Goal: Information Seeking & Learning: Check status

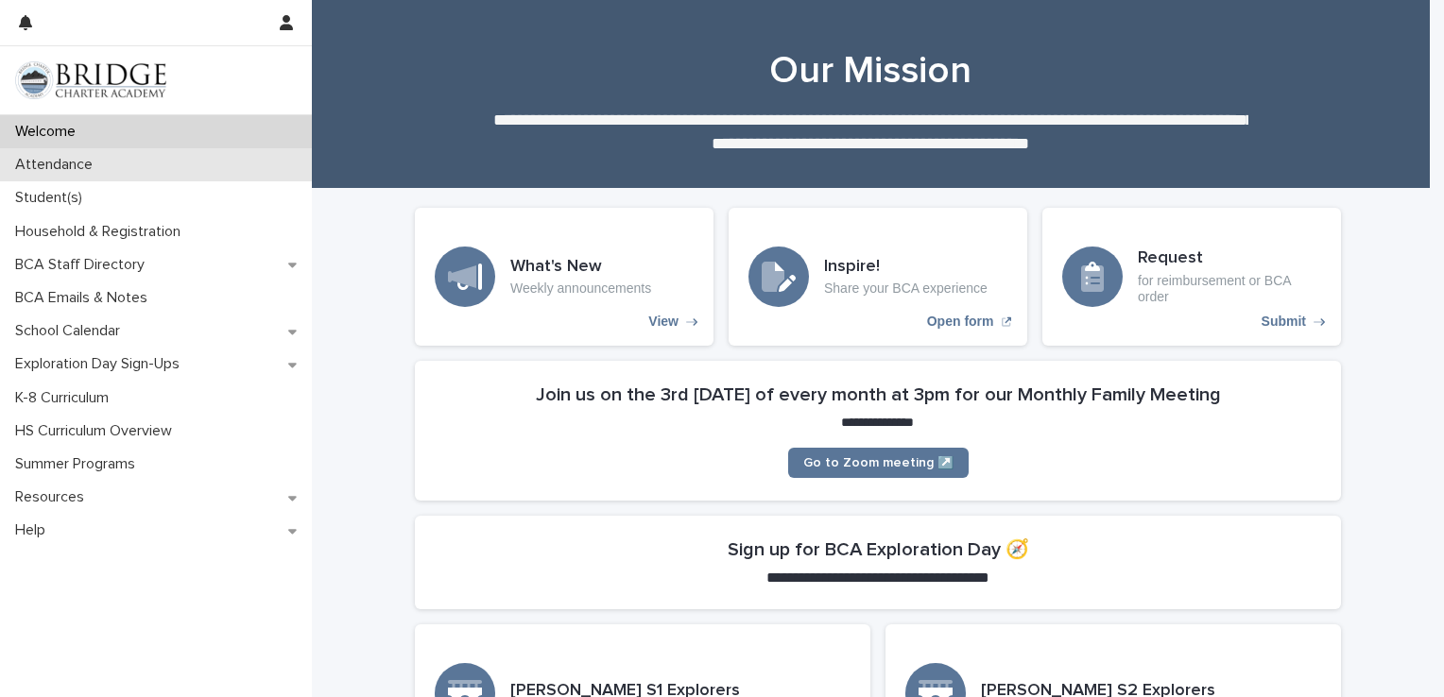
click at [164, 163] on div "Attendance" at bounding box center [156, 164] width 312 height 33
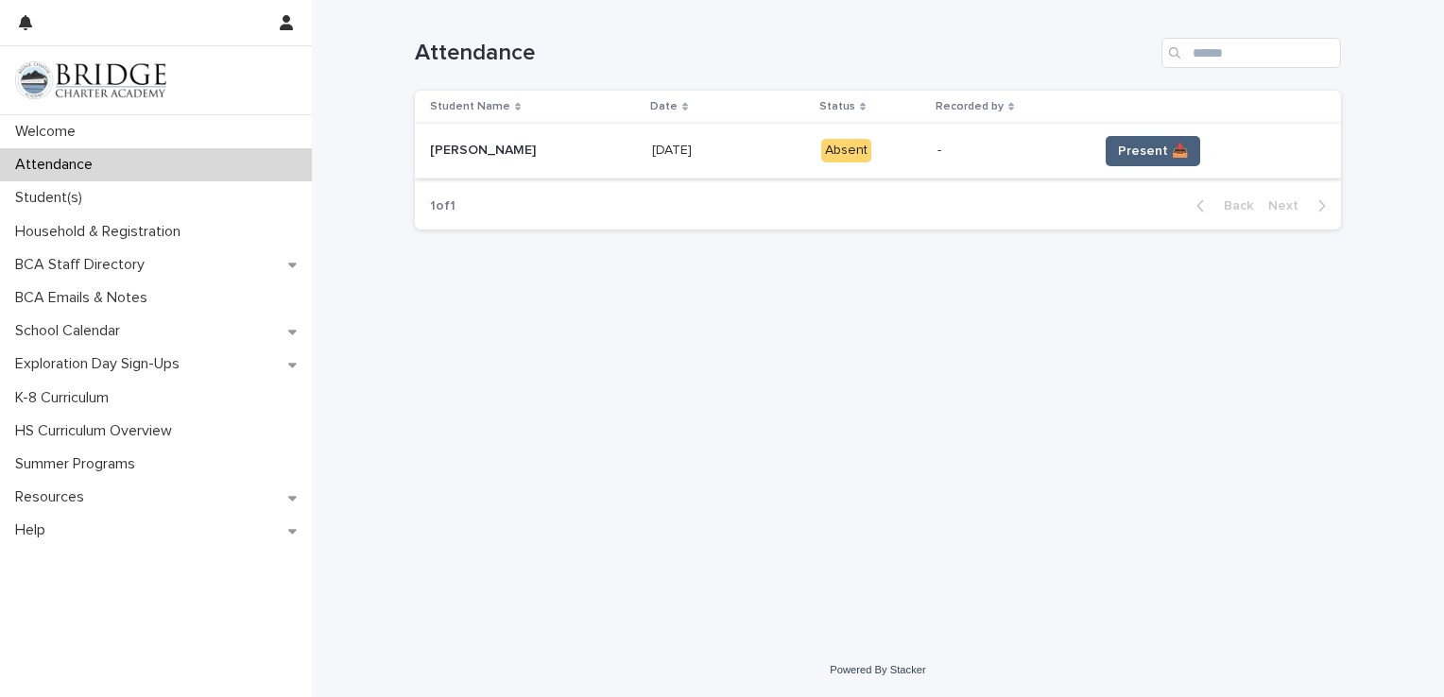
click at [1128, 144] on span "Present 📥" at bounding box center [1153, 151] width 70 height 19
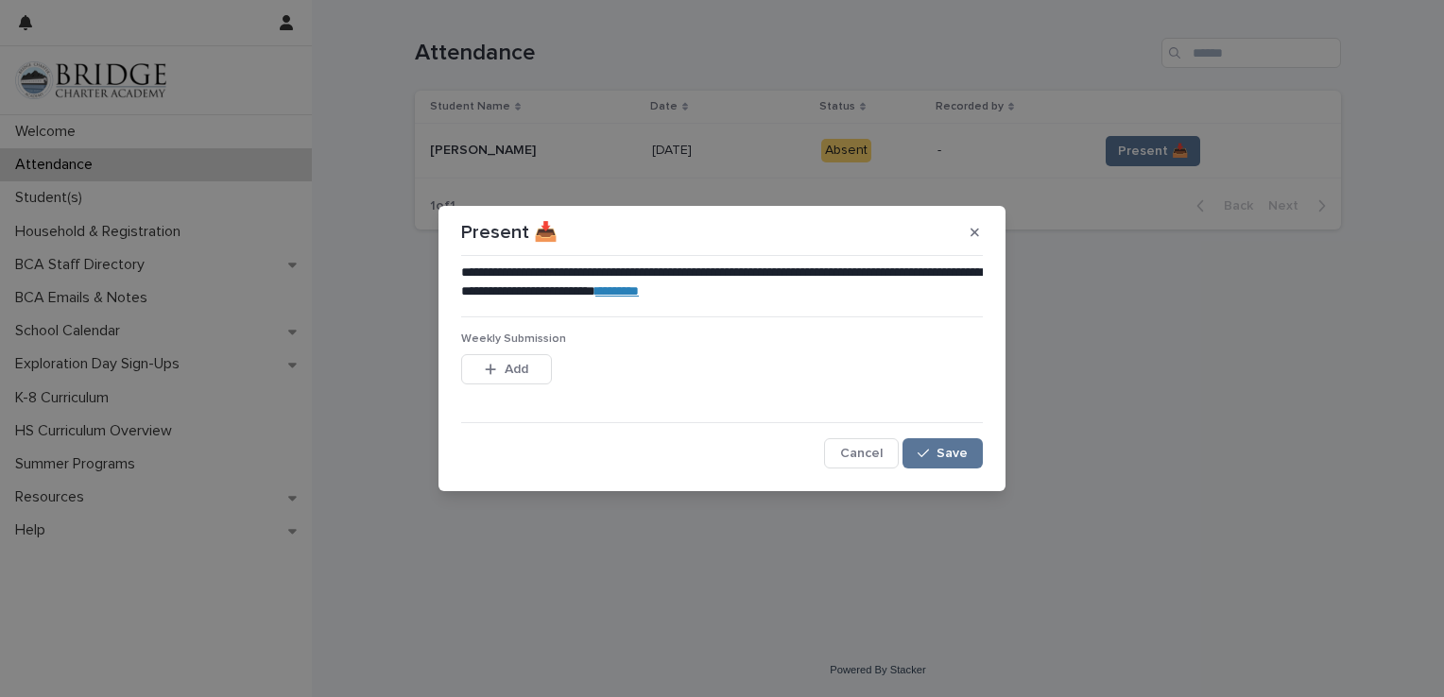
click at [639, 291] on link "********" at bounding box center [616, 290] width 43 height 13
click at [941, 449] on span "Save" at bounding box center [951, 453] width 31 height 13
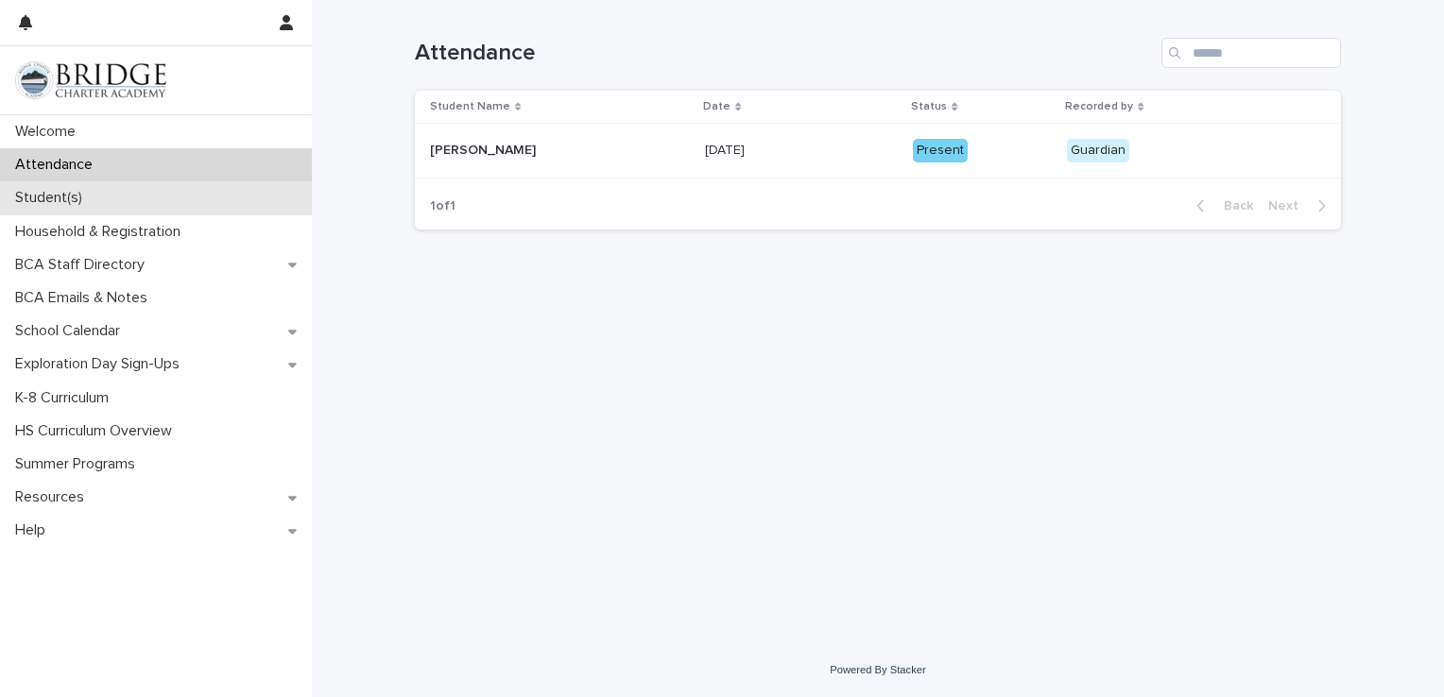
click at [130, 195] on div "Student(s)" at bounding box center [156, 197] width 312 height 33
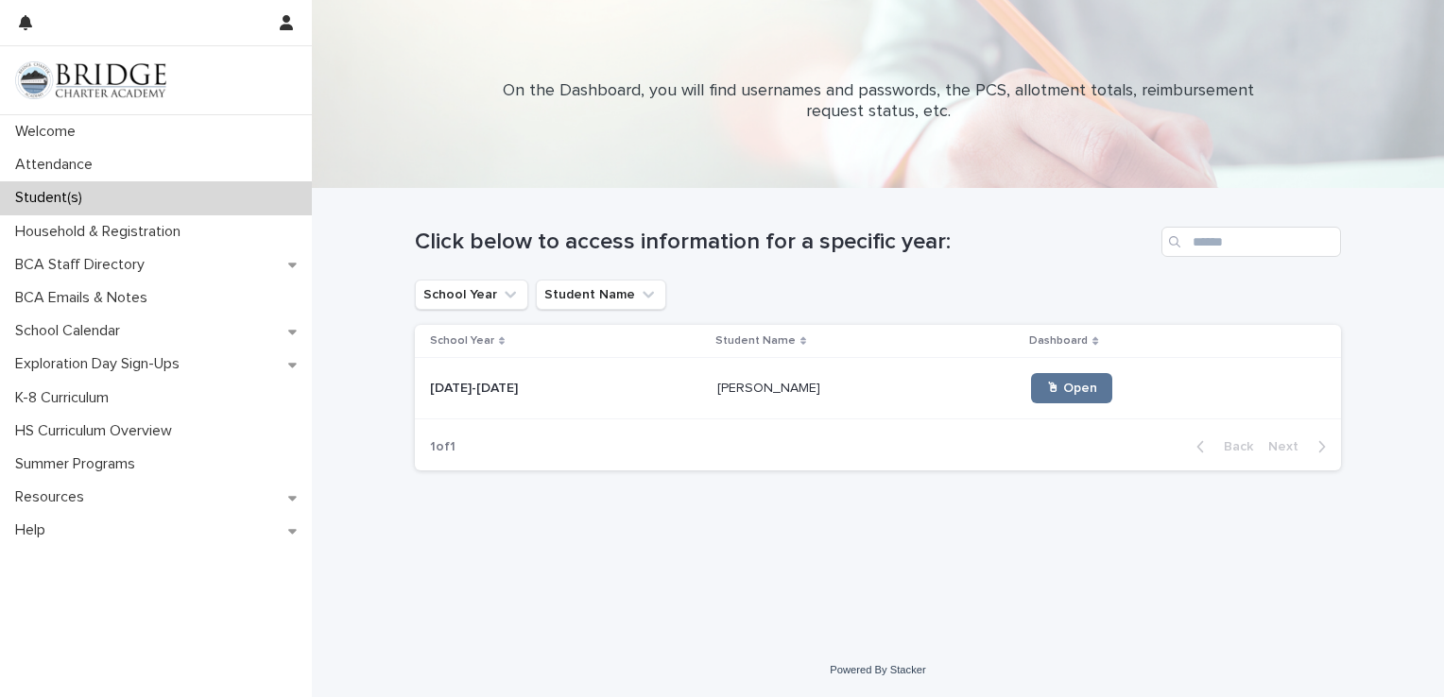
click at [762, 396] on div "[PERSON_NAME] [PERSON_NAME]" at bounding box center [866, 388] width 299 height 31
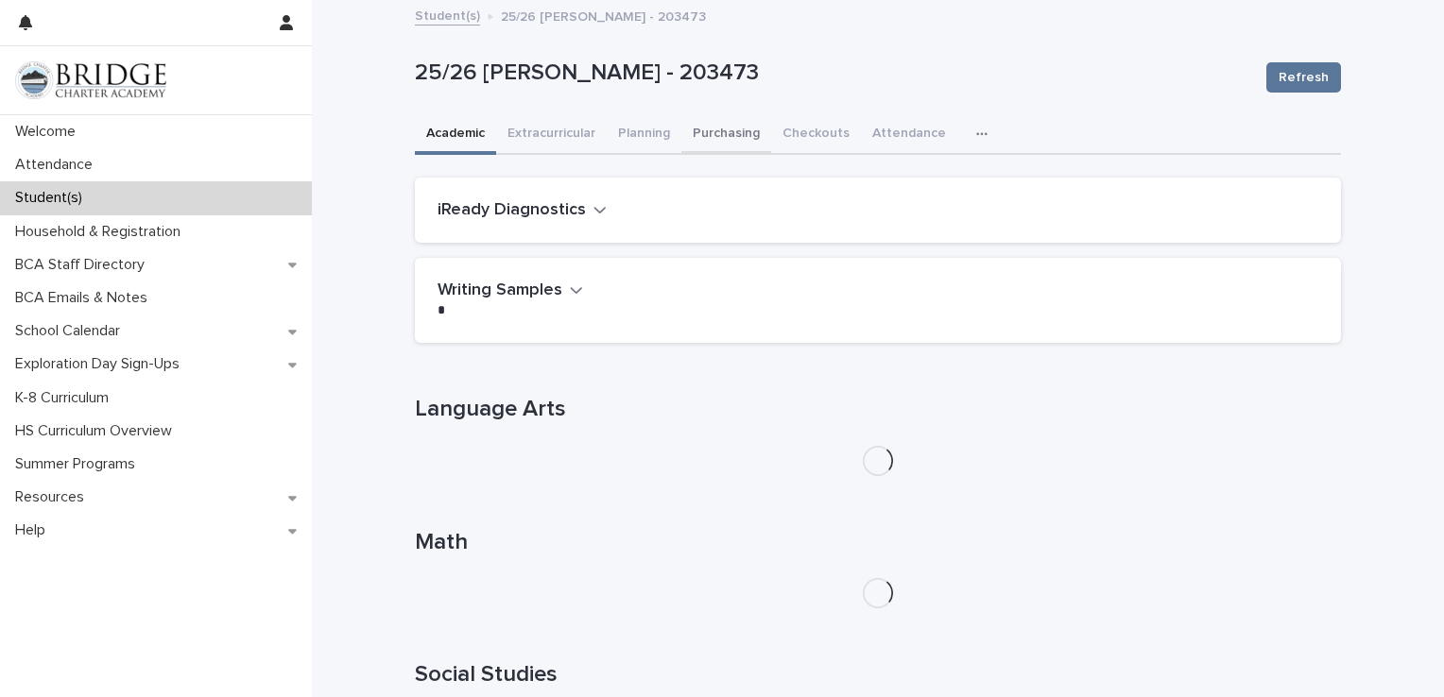
click at [729, 131] on button "Purchasing" at bounding box center [726, 135] width 90 height 40
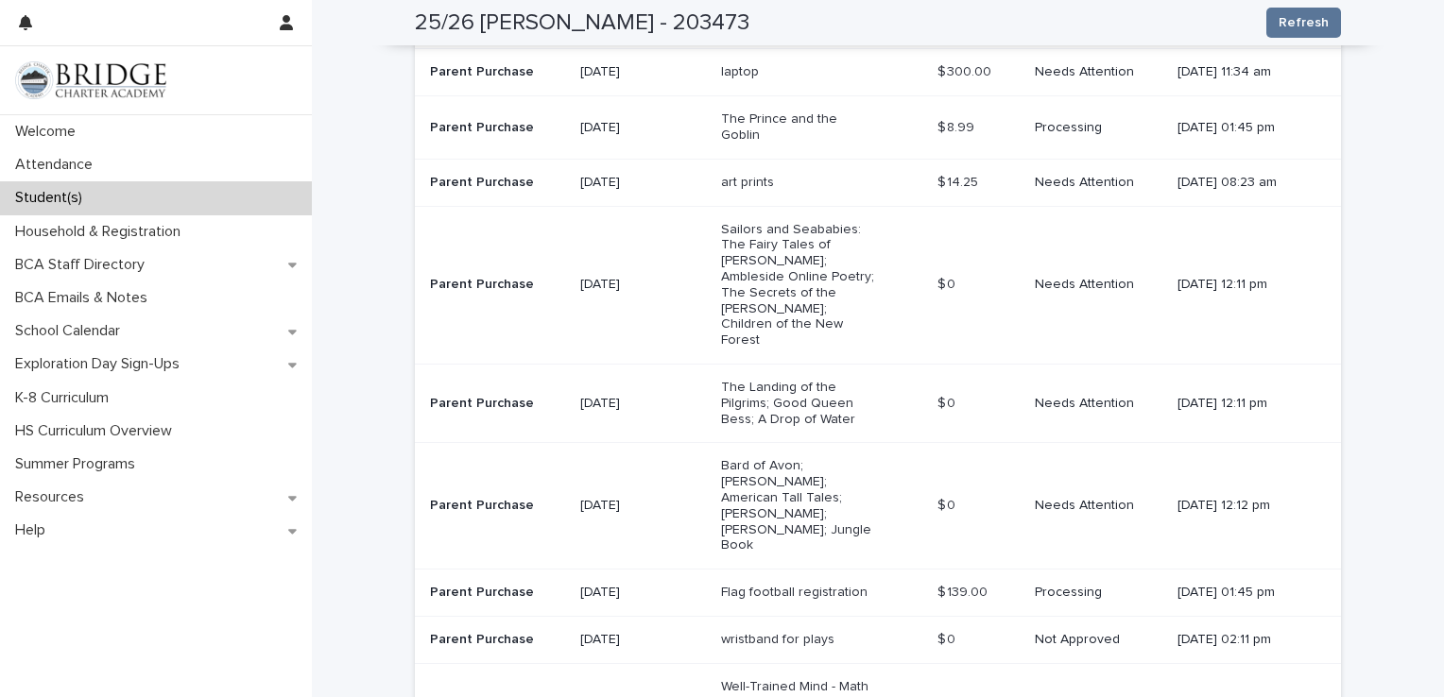
scroll to position [592, 0]
click at [721, 459] on p "Bard of Avon; [PERSON_NAME]; American Tall Tales; [PERSON_NAME]; [PERSON_NAME];…" at bounding box center [800, 506] width 158 height 95
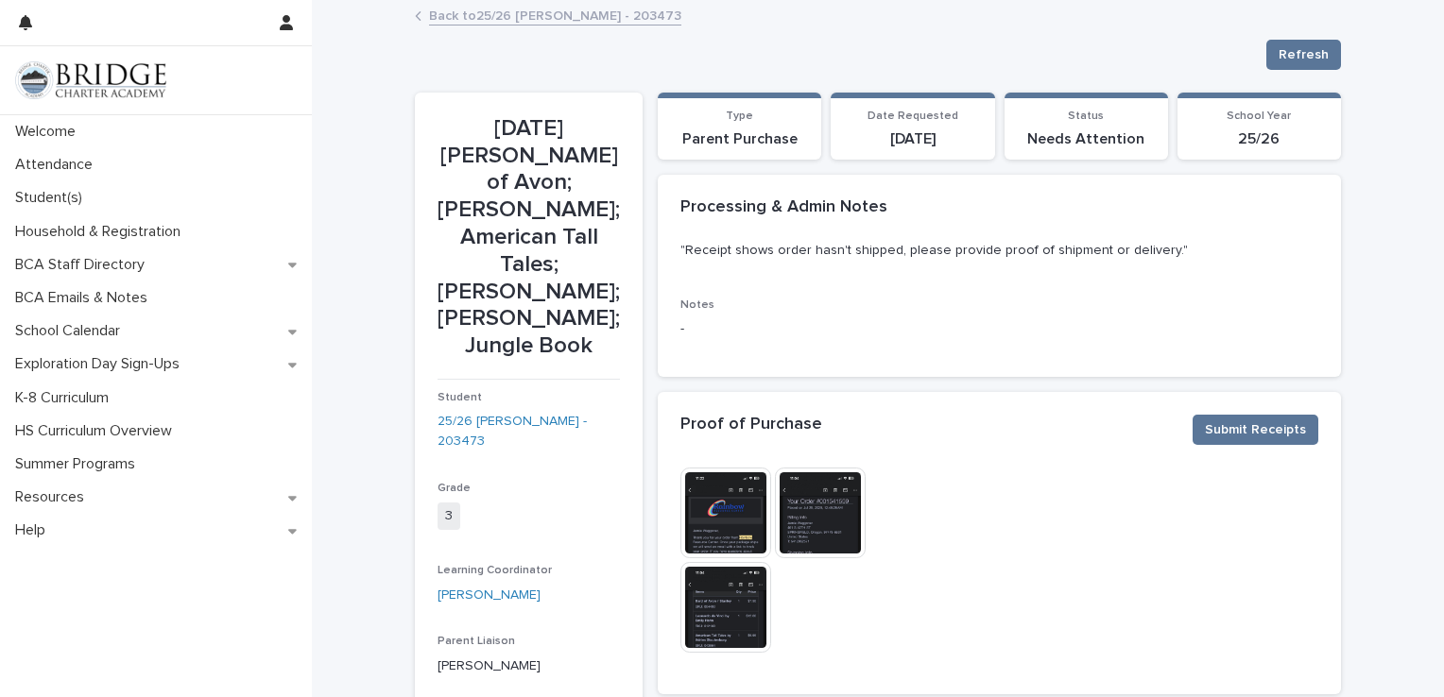
click at [817, 512] on img at bounding box center [820, 513] width 91 height 91
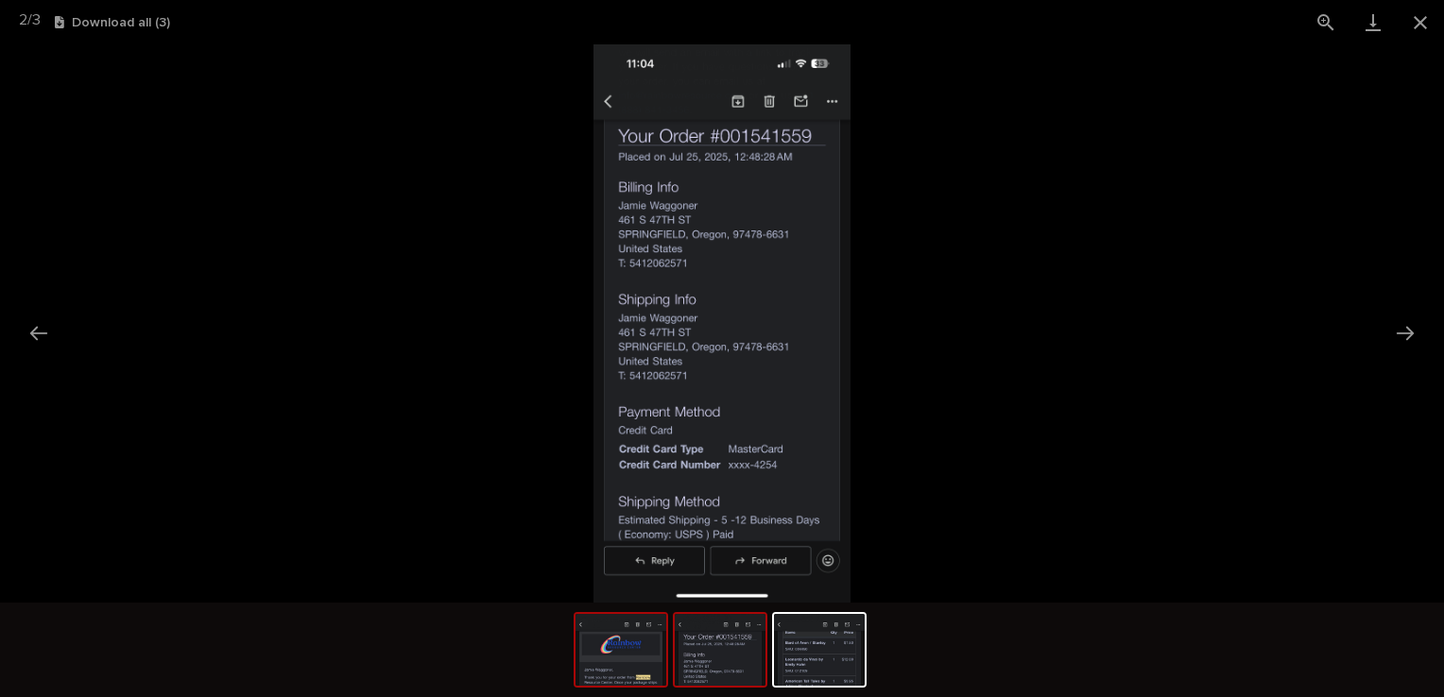
click at [600, 675] on img at bounding box center [620, 650] width 91 height 72
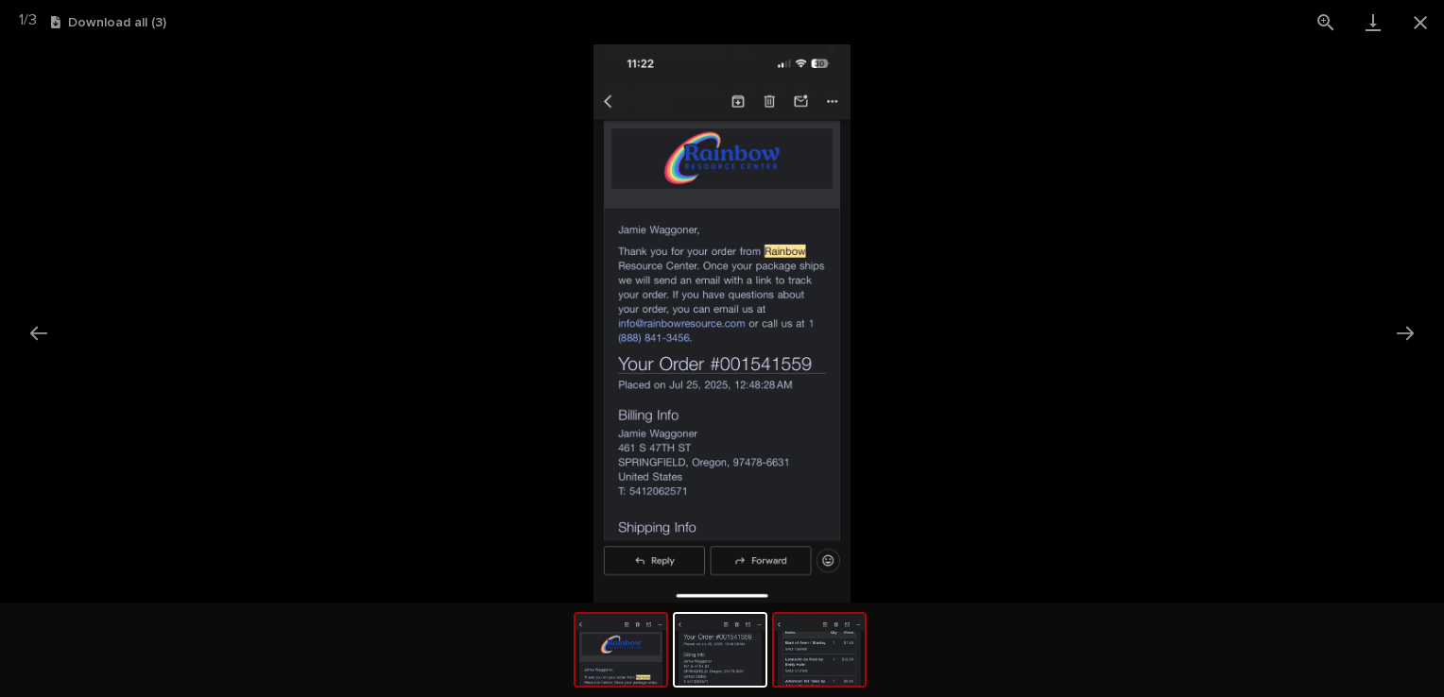
click at [830, 664] on img at bounding box center [819, 650] width 91 height 72
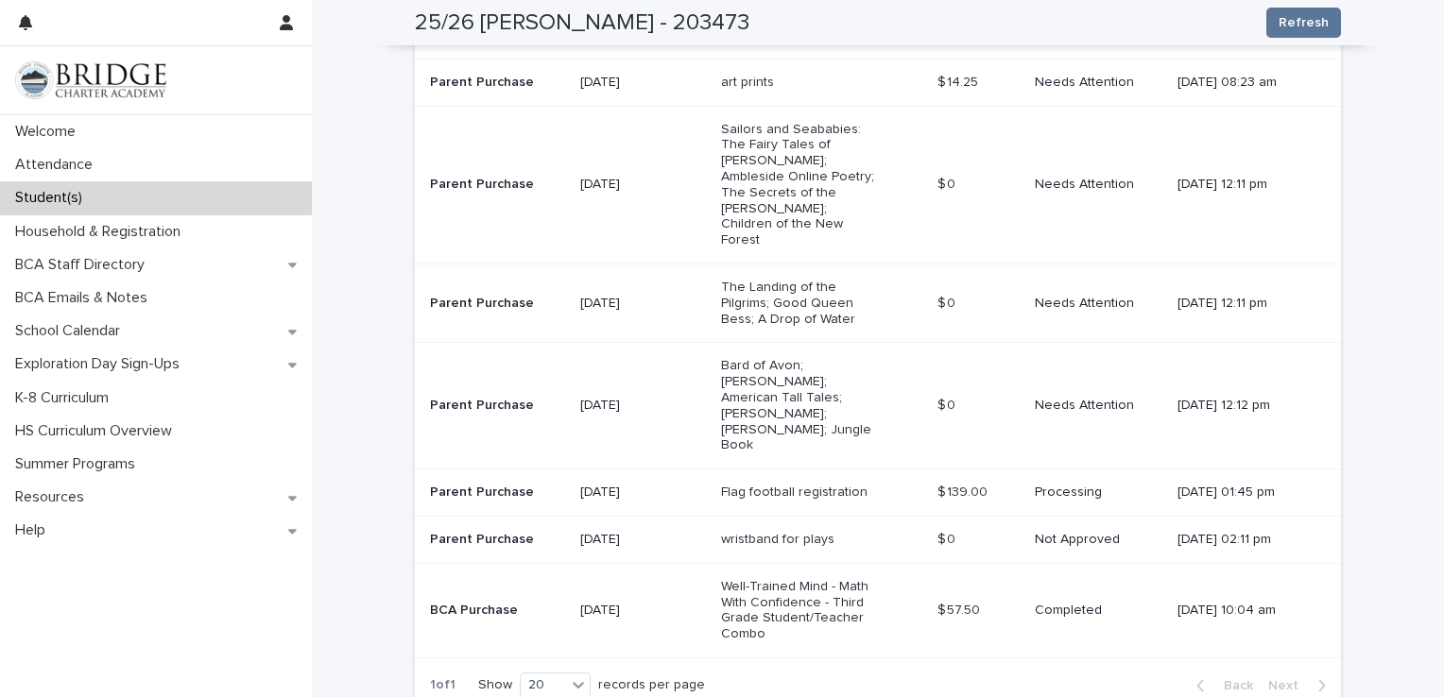
scroll to position [692, 0]
click at [794, 534] on p "wristband for plays" at bounding box center [800, 542] width 158 height 16
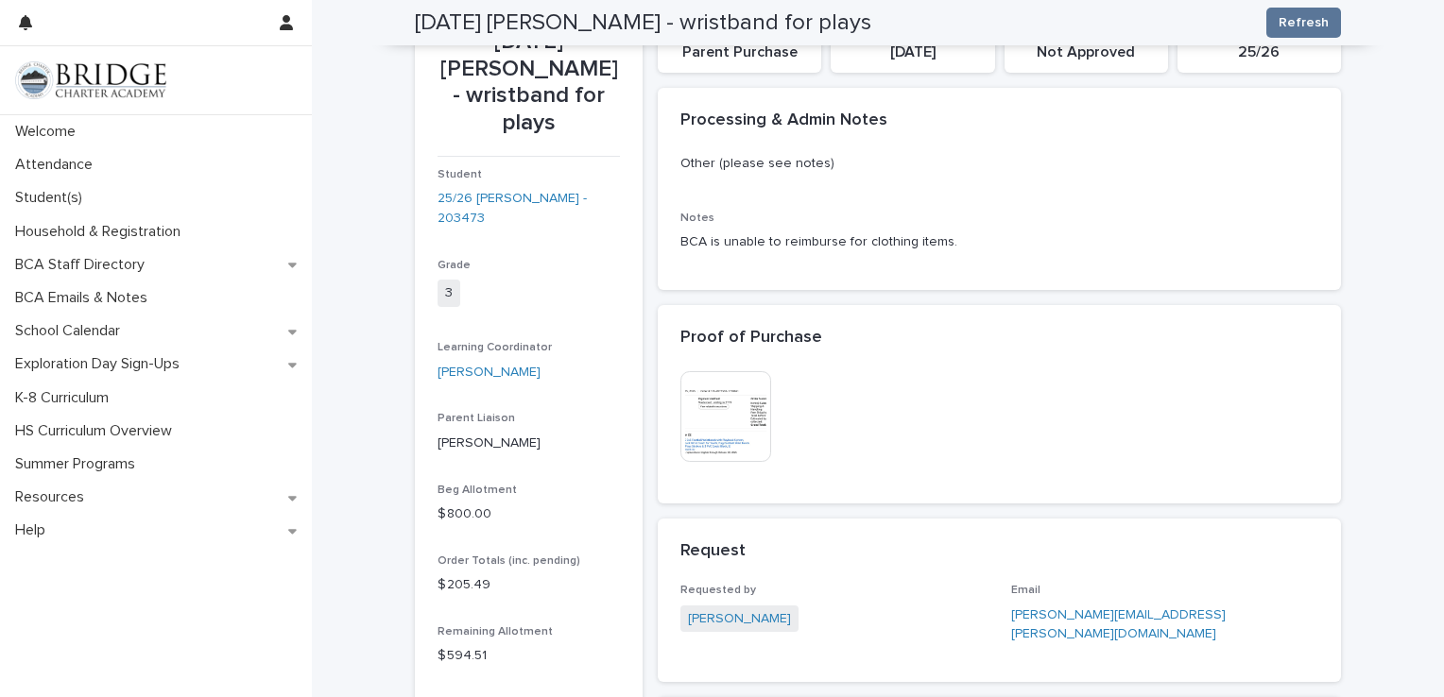
scroll to position [87, 0]
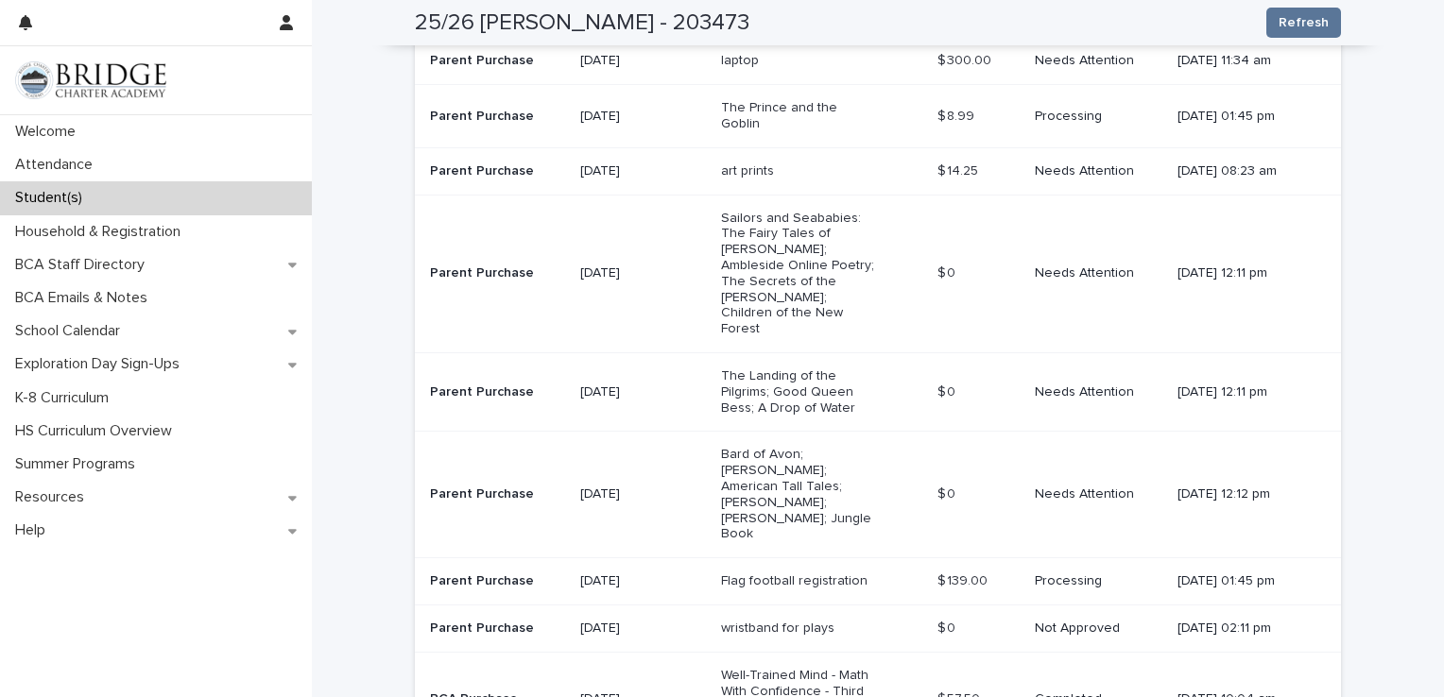
scroll to position [604, 0]
click at [1035, 378] on div "Needs Attention" at bounding box center [1099, 393] width 128 height 31
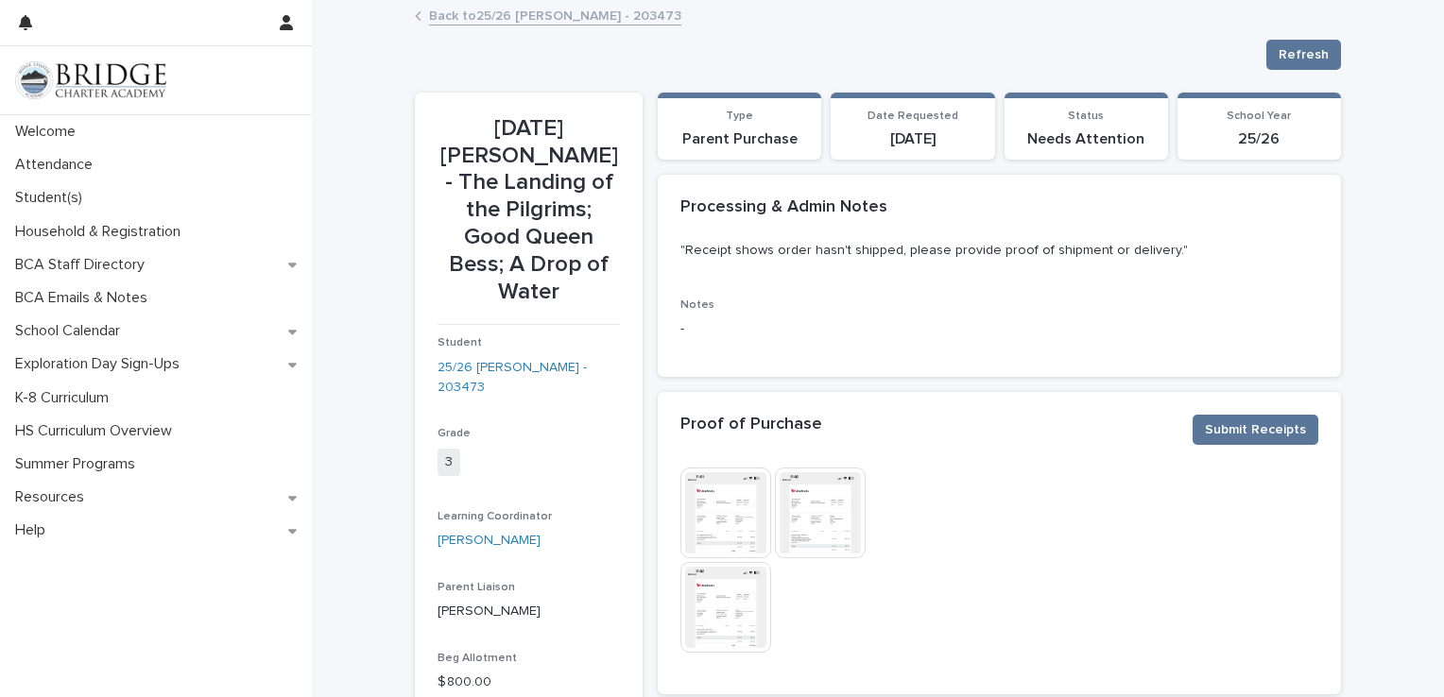
click at [721, 503] on img at bounding box center [725, 513] width 91 height 91
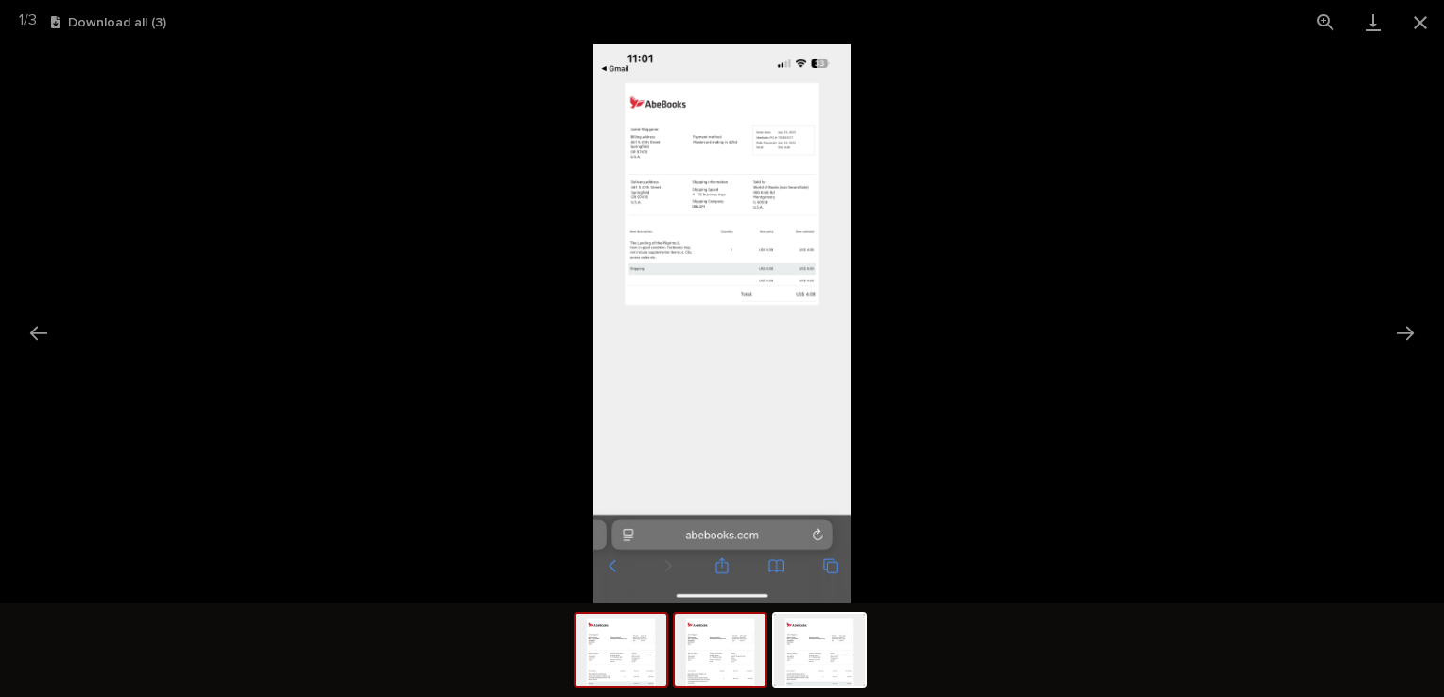
click at [726, 652] on img at bounding box center [720, 650] width 91 height 72
click at [677, 181] on img at bounding box center [722, 323] width 258 height 558
click at [1318, 17] on button "View actual size" at bounding box center [1325, 22] width 47 height 44
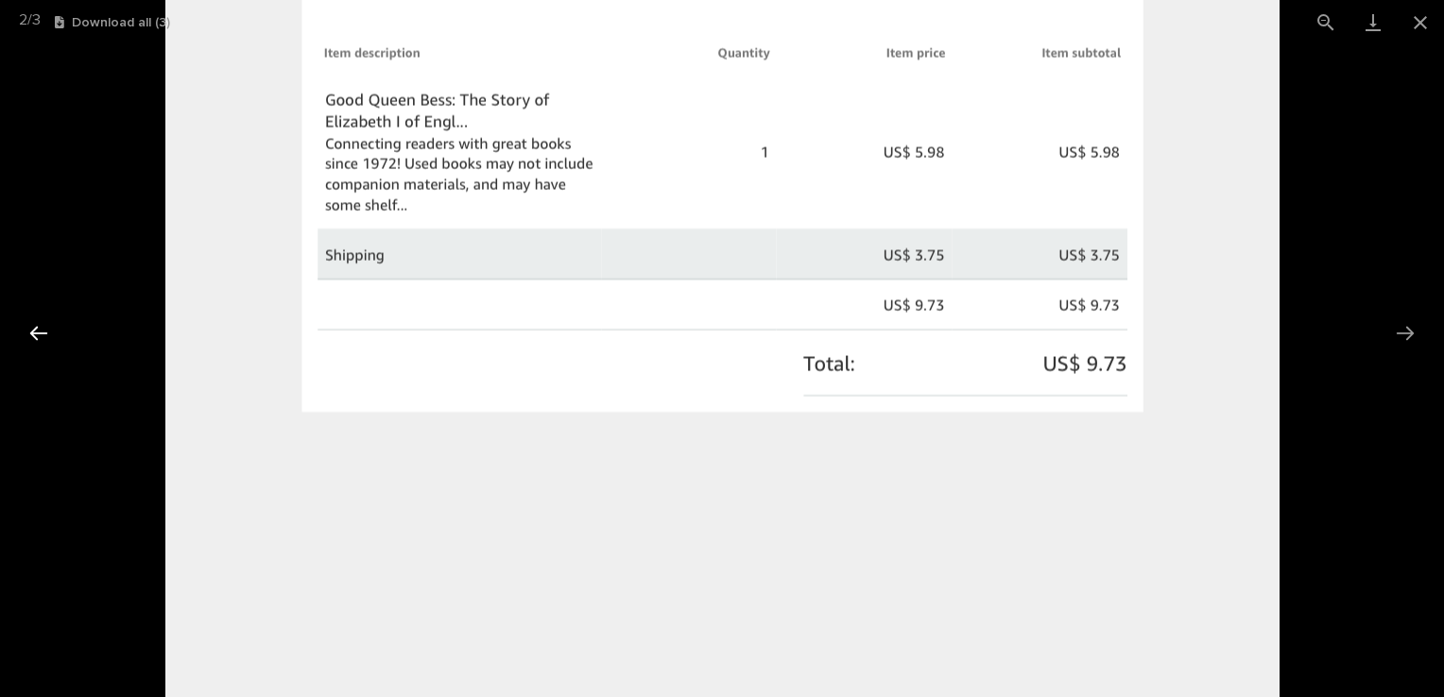
click at [35, 333] on button "Previous slide" at bounding box center [39, 333] width 40 height 37
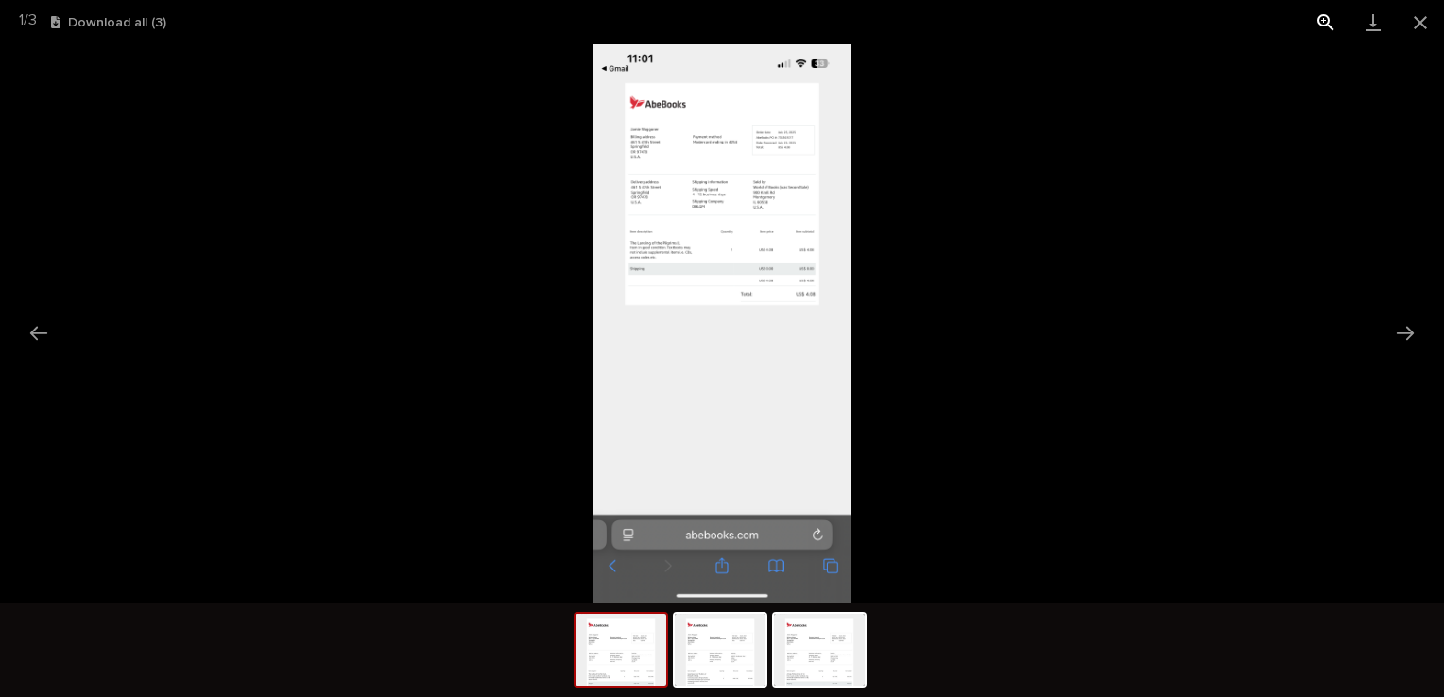
click at [1325, 17] on button "View actual size" at bounding box center [1325, 22] width 47 height 44
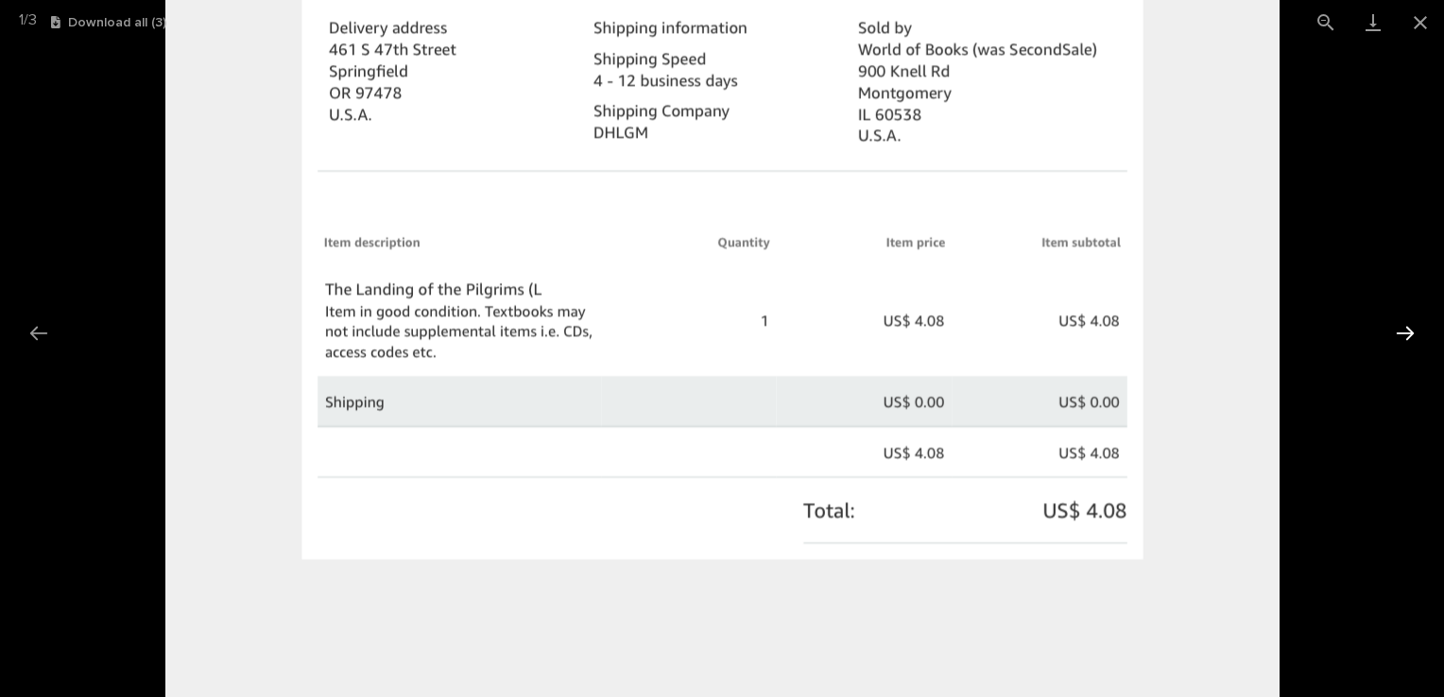
click at [1400, 327] on button "Next slide" at bounding box center [1405, 333] width 40 height 37
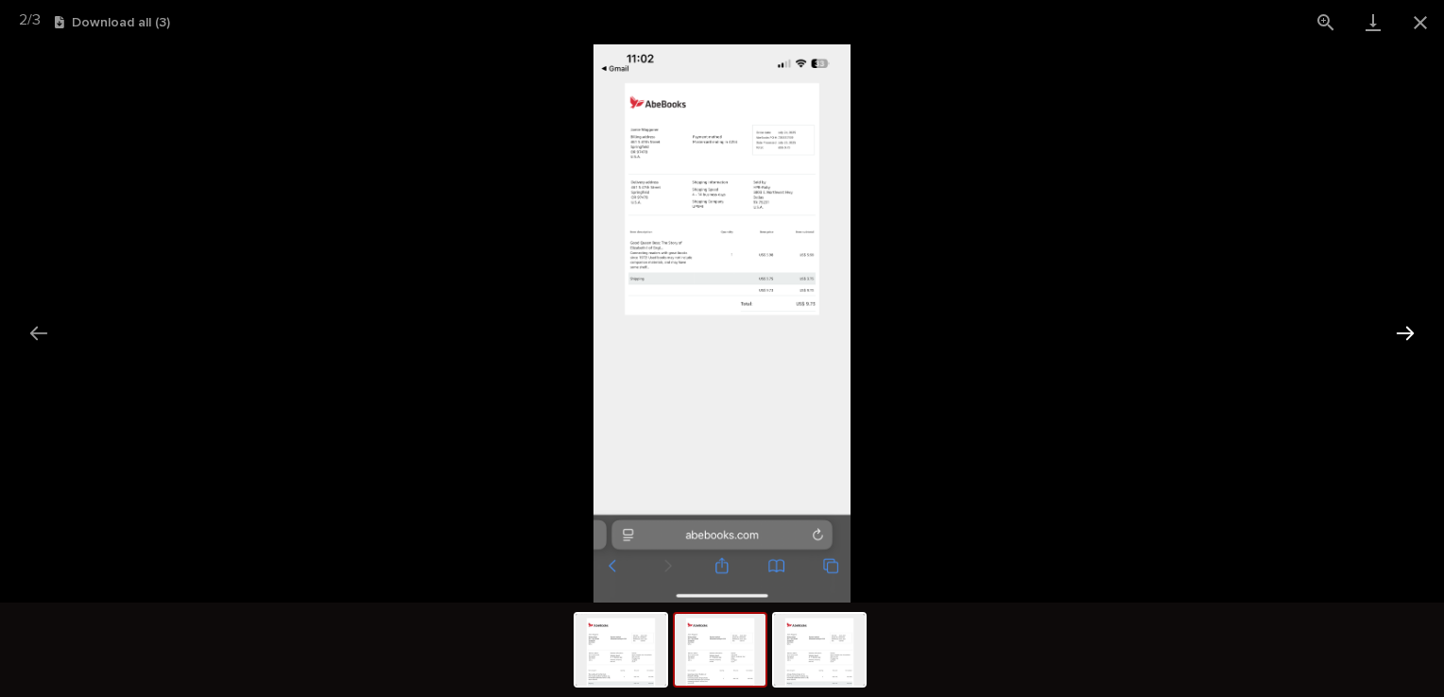
click at [1400, 327] on button "Next slide" at bounding box center [1405, 333] width 40 height 37
click at [1326, 17] on button "View actual size" at bounding box center [1325, 22] width 47 height 44
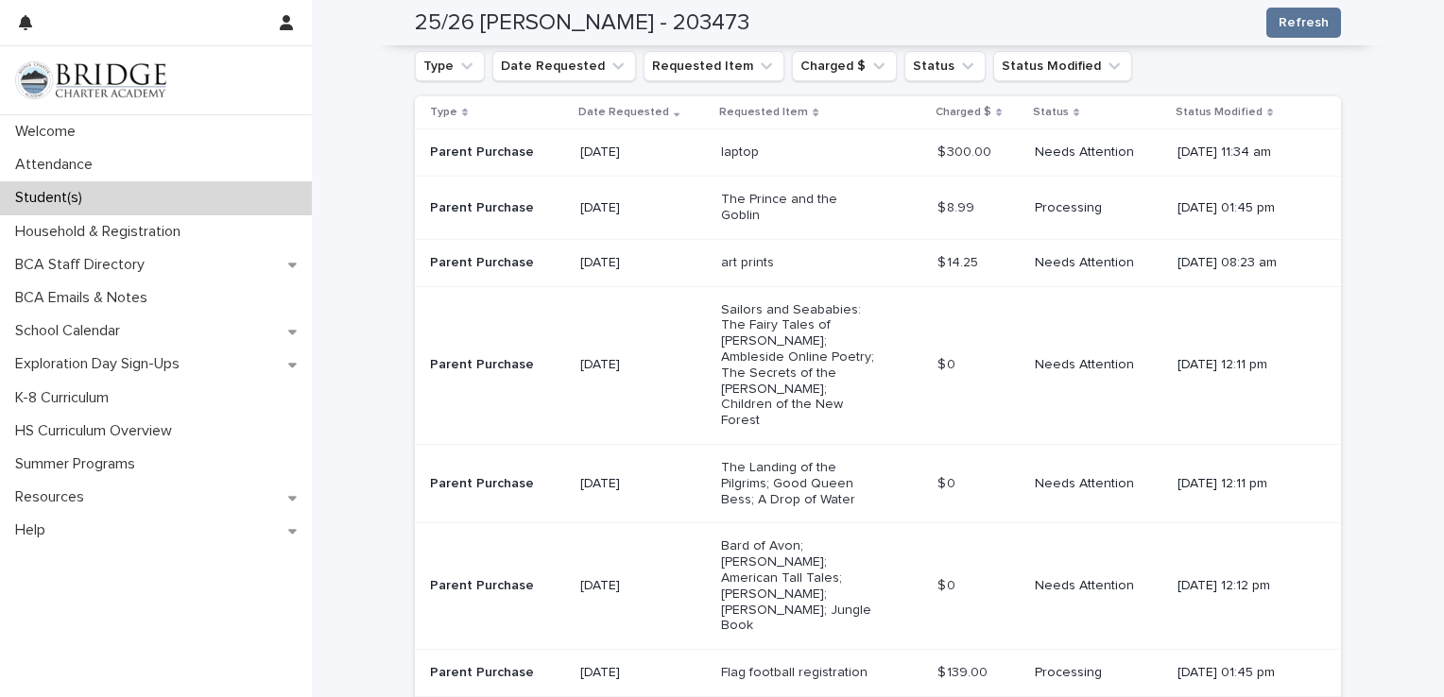
scroll to position [511, 0]
drag, startPoint x: 767, startPoint y: 299, endPoint x: 718, endPoint y: 312, distance: 50.6
click at [721, 312] on p "Sailors and Seababies: The Fairy Tales of [PERSON_NAME]; Ambleside Online Poetr…" at bounding box center [800, 367] width 158 height 127
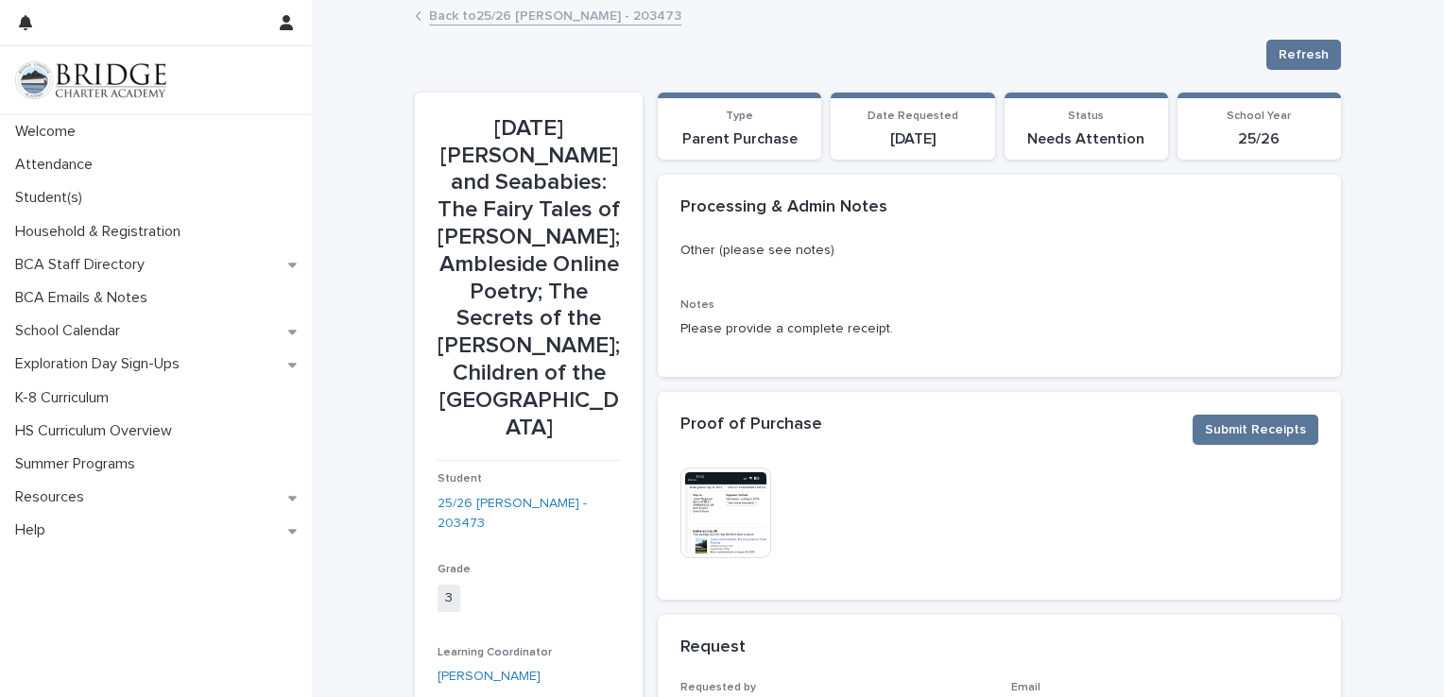
click at [699, 496] on img at bounding box center [725, 513] width 91 height 91
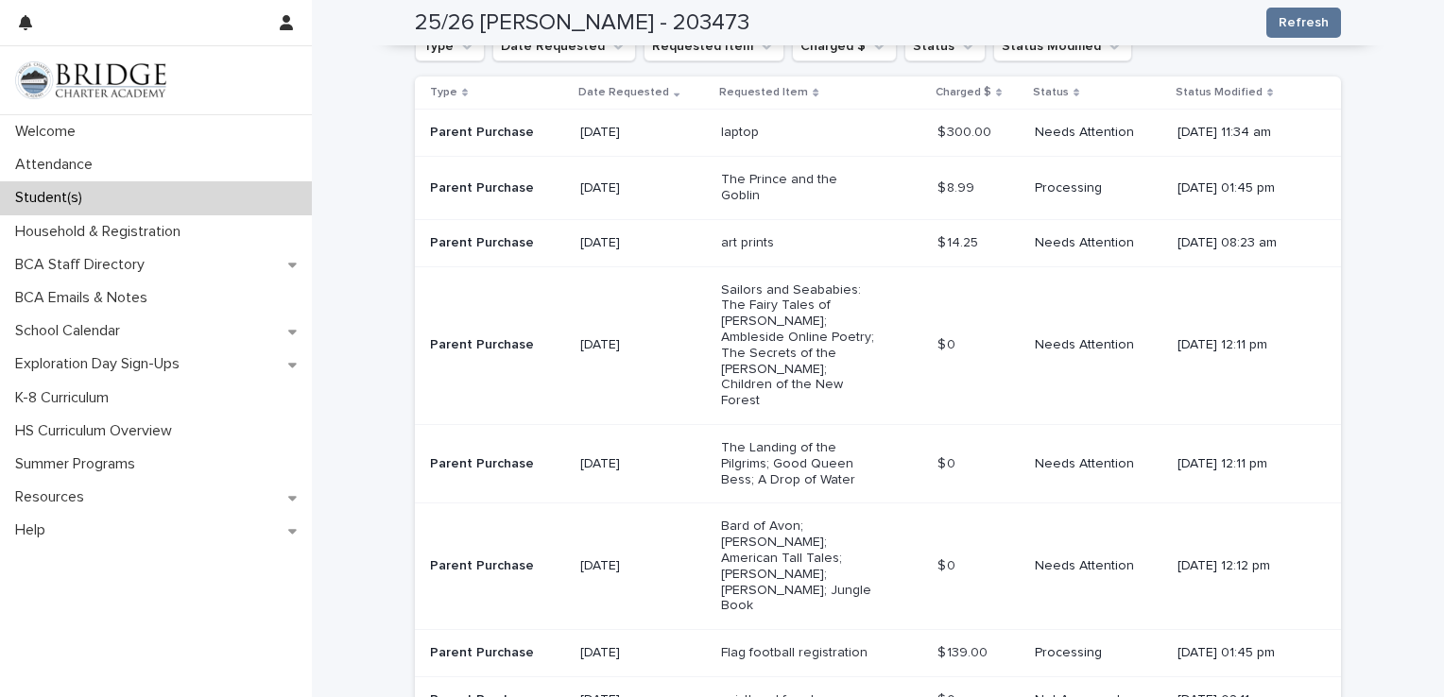
scroll to position [534, 0]
click at [762, 234] on p "art prints" at bounding box center [800, 242] width 158 height 16
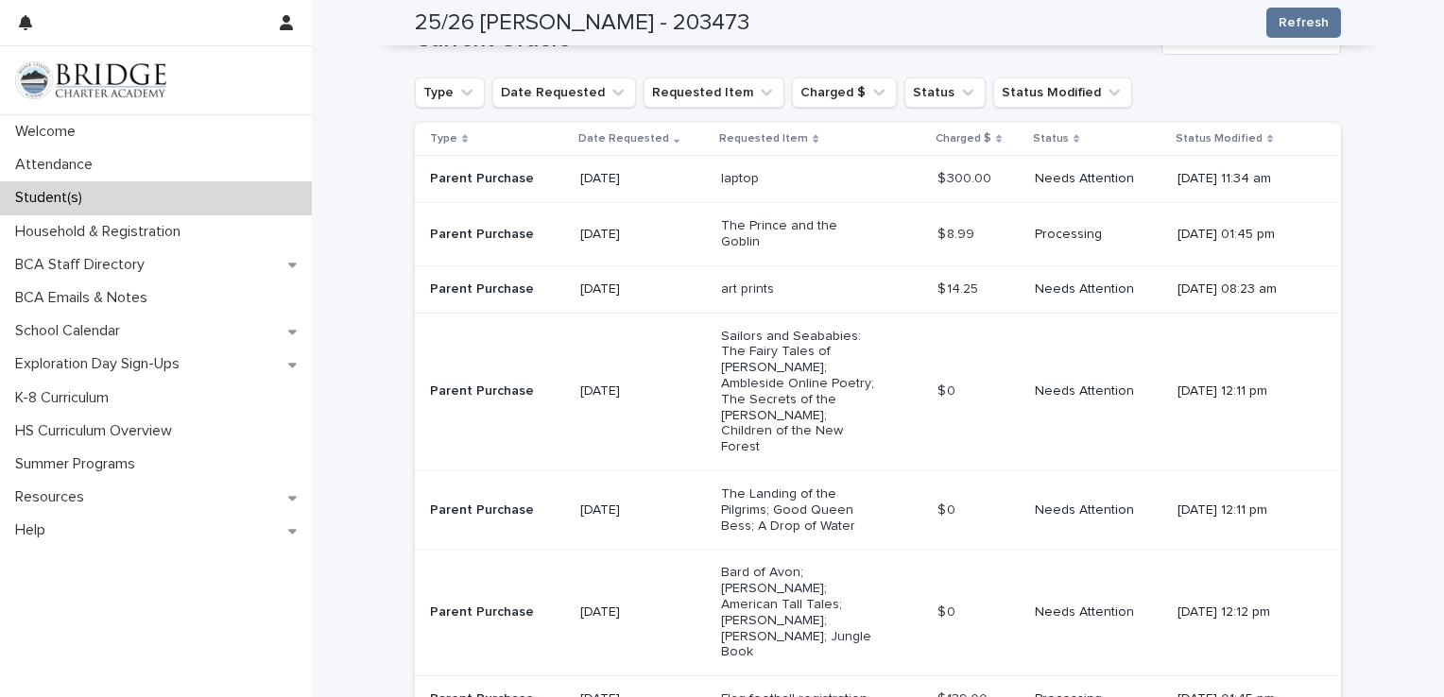
scroll to position [488, 0]
click at [1055, 175] on p "Needs Attention" at bounding box center [1099, 178] width 128 height 16
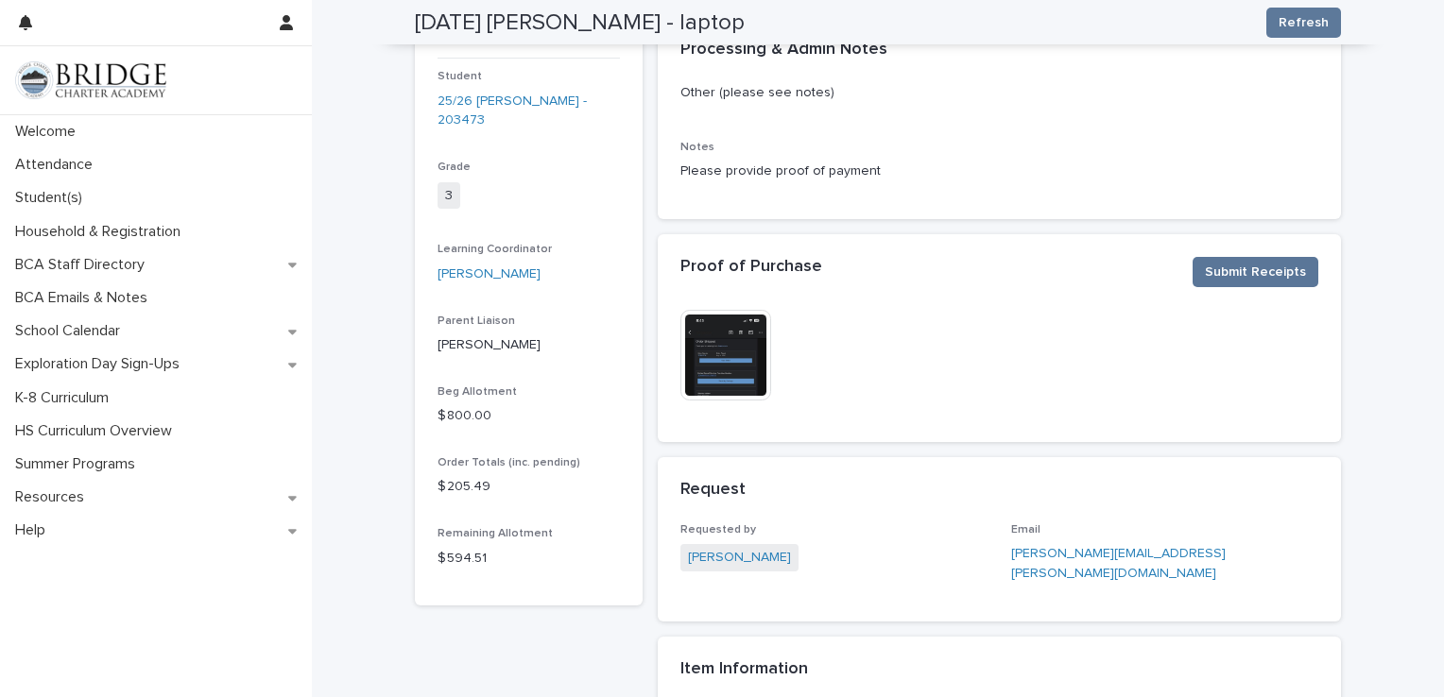
scroll to position [159, 0]
click at [729, 365] on img at bounding box center [725, 354] width 91 height 91
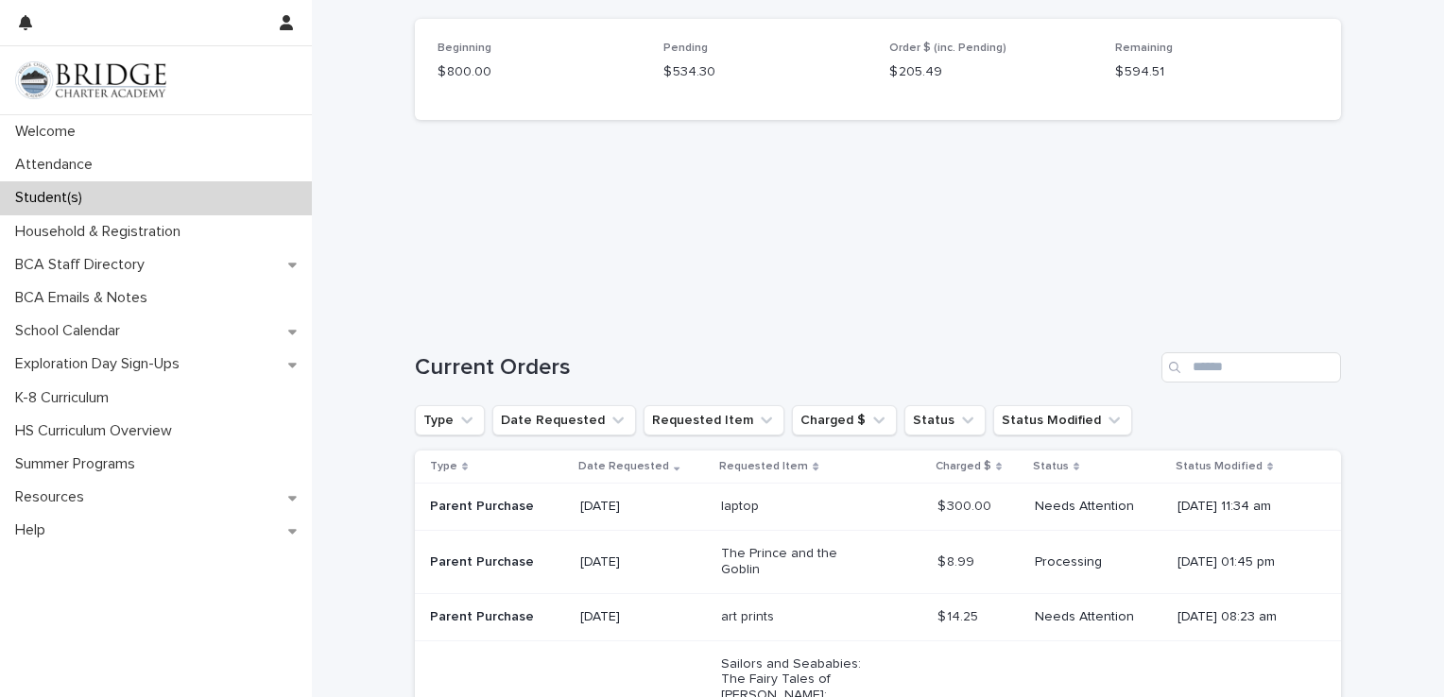
scroll to position [249, 0]
